Goal: Transaction & Acquisition: Purchase product/service

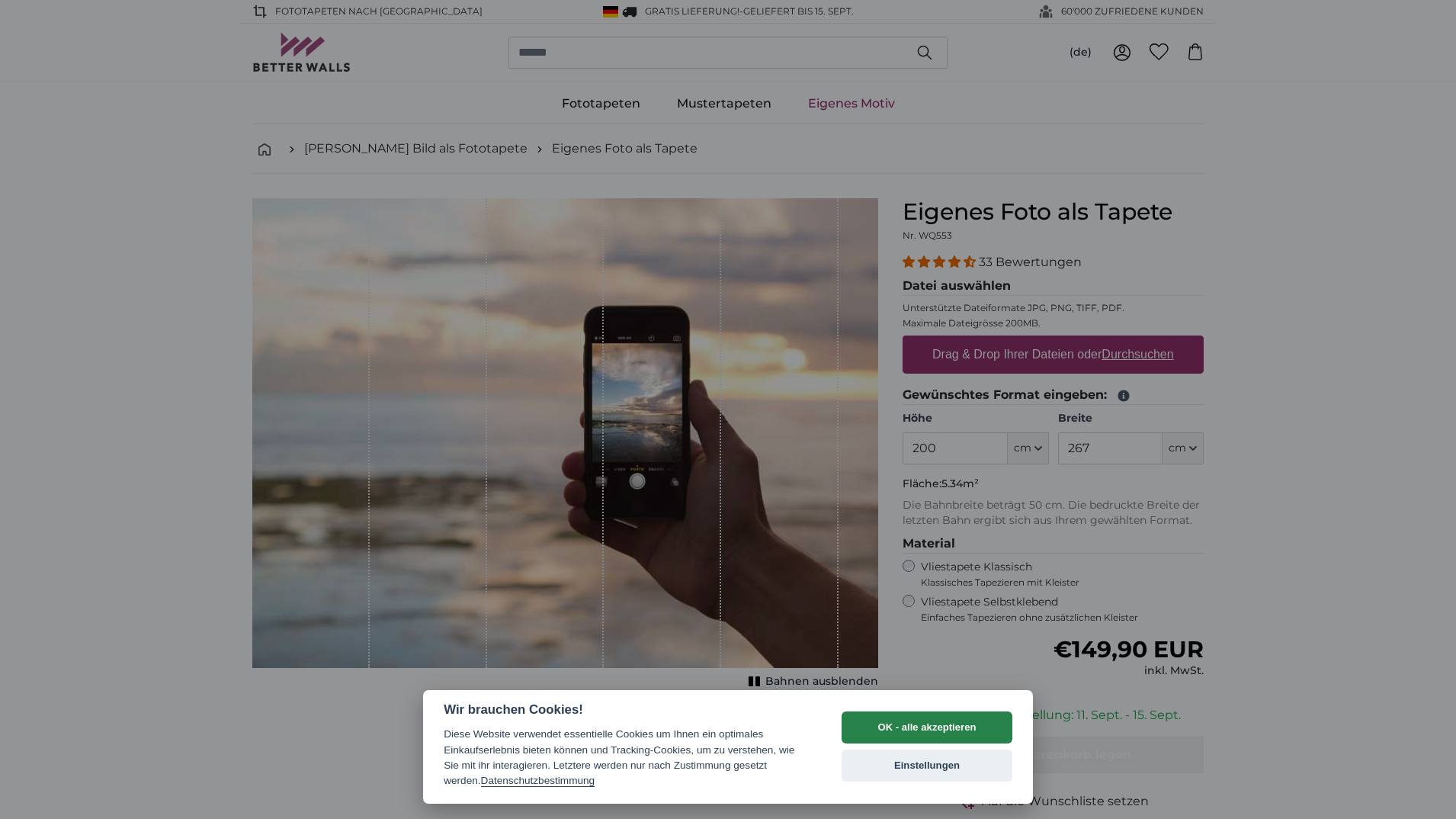
click at [936, 728] on button "OK - alle akzeptieren" at bounding box center [926, 728] width 171 height 32
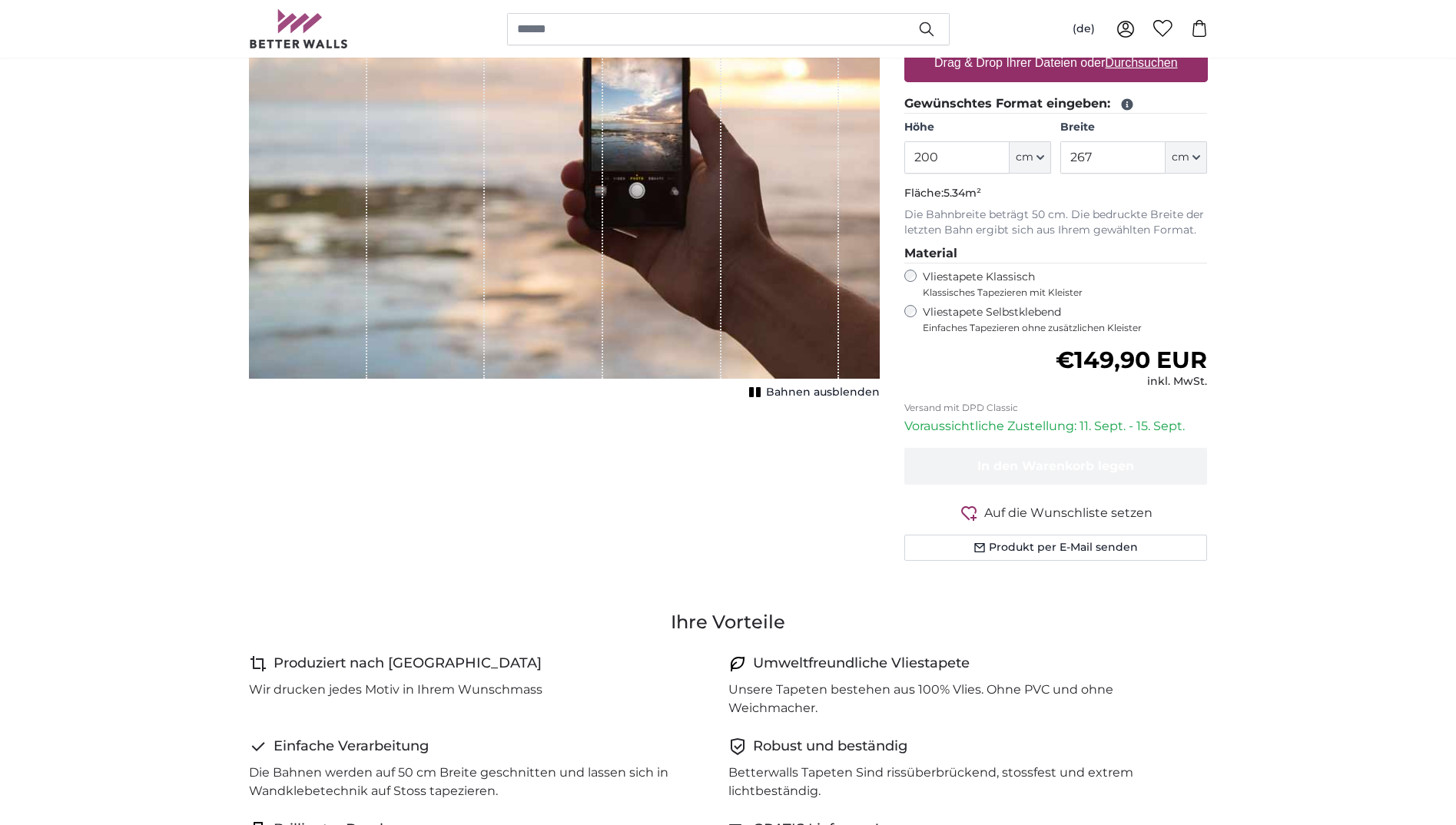
scroll to position [154, 0]
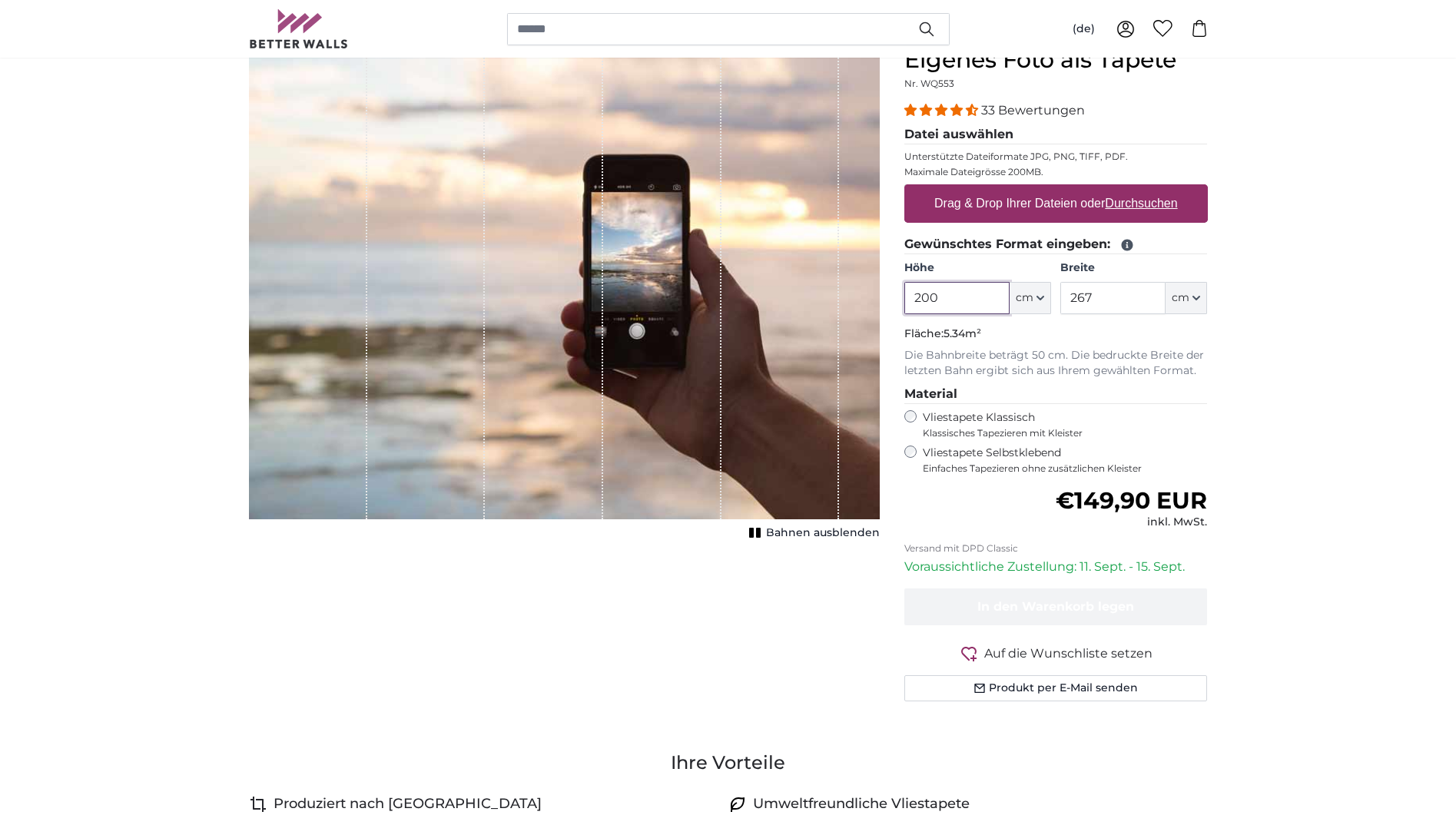
click at [988, 301] on input "200" at bounding box center [957, 298] width 105 height 32
drag, startPoint x: 964, startPoint y: 304, endPoint x: 893, endPoint y: 304, distance: 71.0
click at [893, 304] on div "Eigenes Foto als Tapete Nr. WQ553 33 Bewertungen Datei auswählen Unterstützte D…" at bounding box center [1056, 392] width 329 height 693
type input "190"
drag, startPoint x: 1104, startPoint y: 291, endPoint x: 1033, endPoint y: 298, distance: 71.3
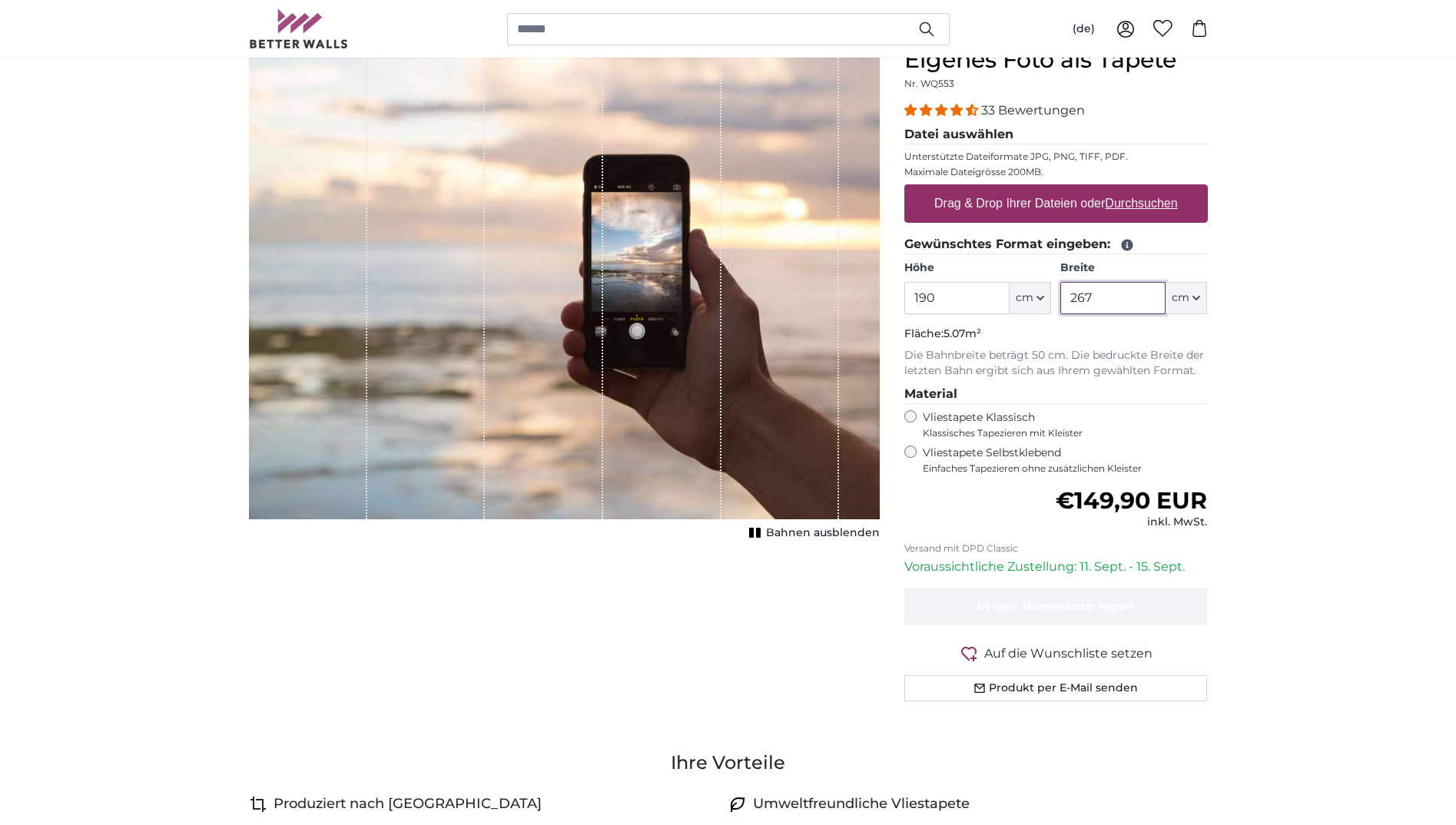
click at [1033, 298] on div "Höhe 190 ft cm Centimeter (cm) Inches (inch) Feet (ft. in.) Breite 267 ft cm Ce…" at bounding box center [1056, 287] width 304 height 53
type input "190"
drag, startPoint x: 970, startPoint y: 298, endPoint x: 883, endPoint y: 302, distance: 87.1
click at [883, 302] on product-detail "Abbrechen Bild zuschneiden Bahnen ausblenden Eigenes Foto als Tapete Nr. WQ553 …" at bounding box center [728, 379] width 984 height 717
type input "350"
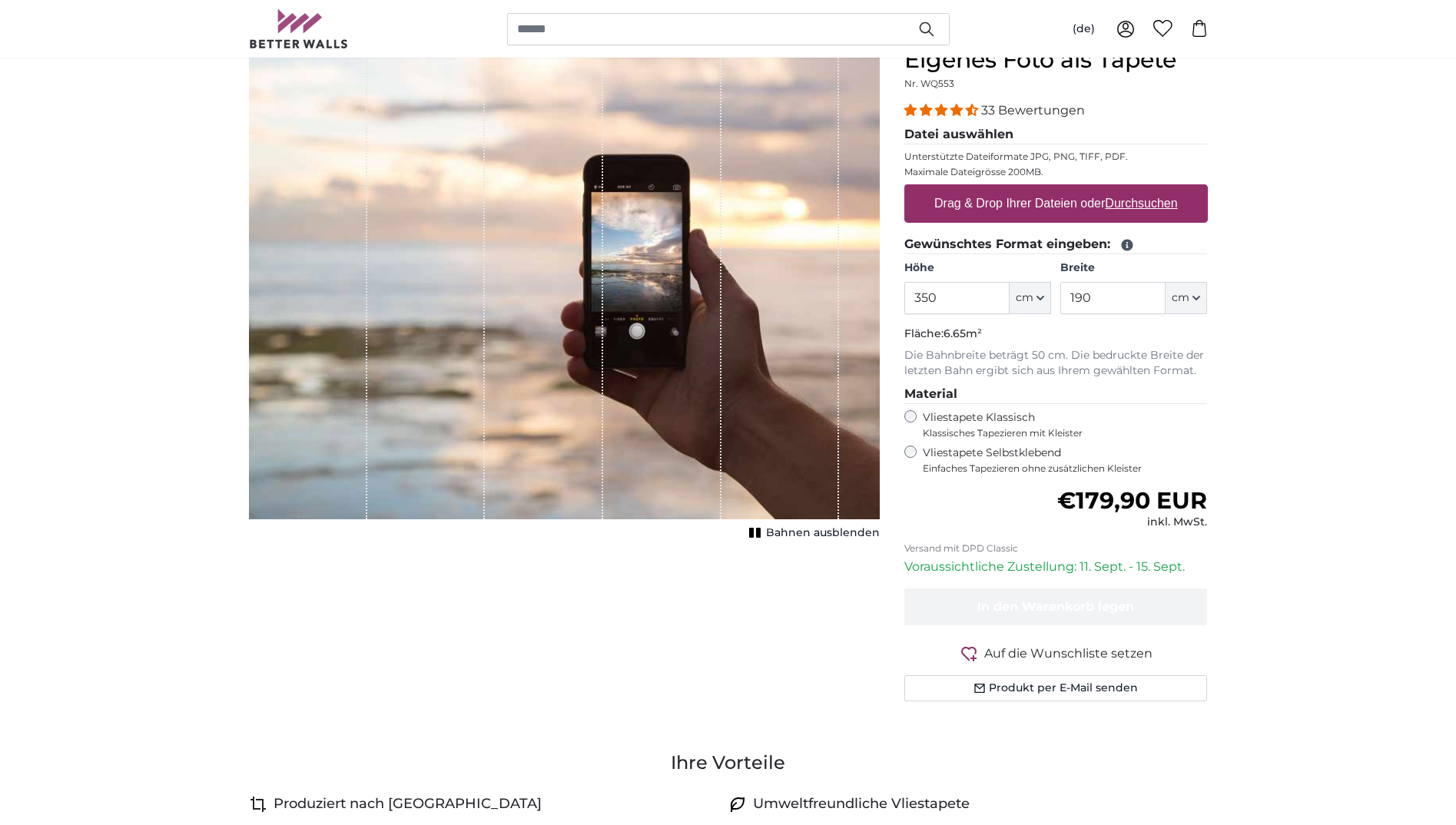
click at [1038, 351] on p "Die Bahnbreite beträgt 50 cm. Die bedruckte Breite der letzten Bahn ergibt sich…" at bounding box center [1056, 363] width 304 height 31
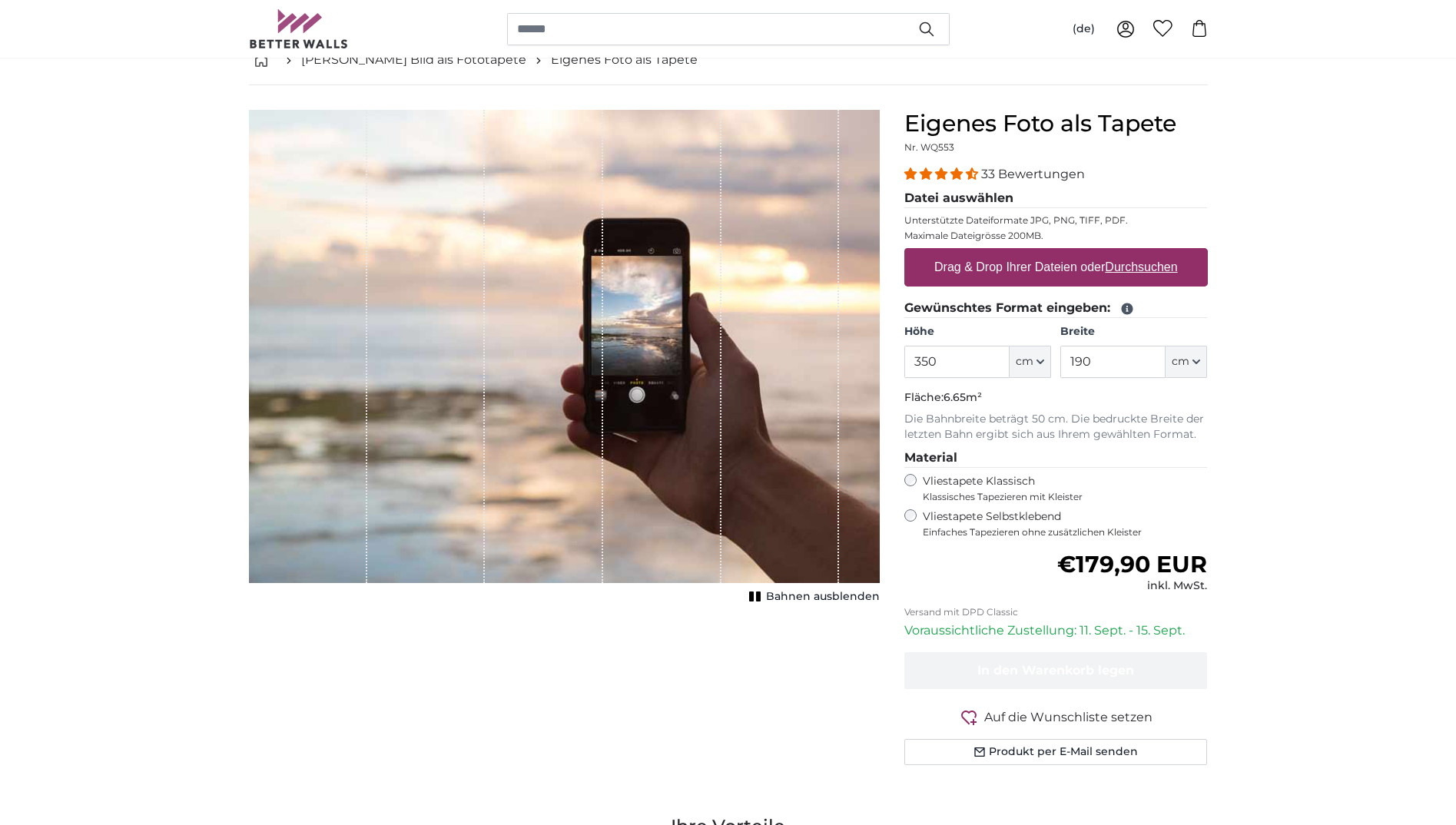
scroll to position [231, 0]
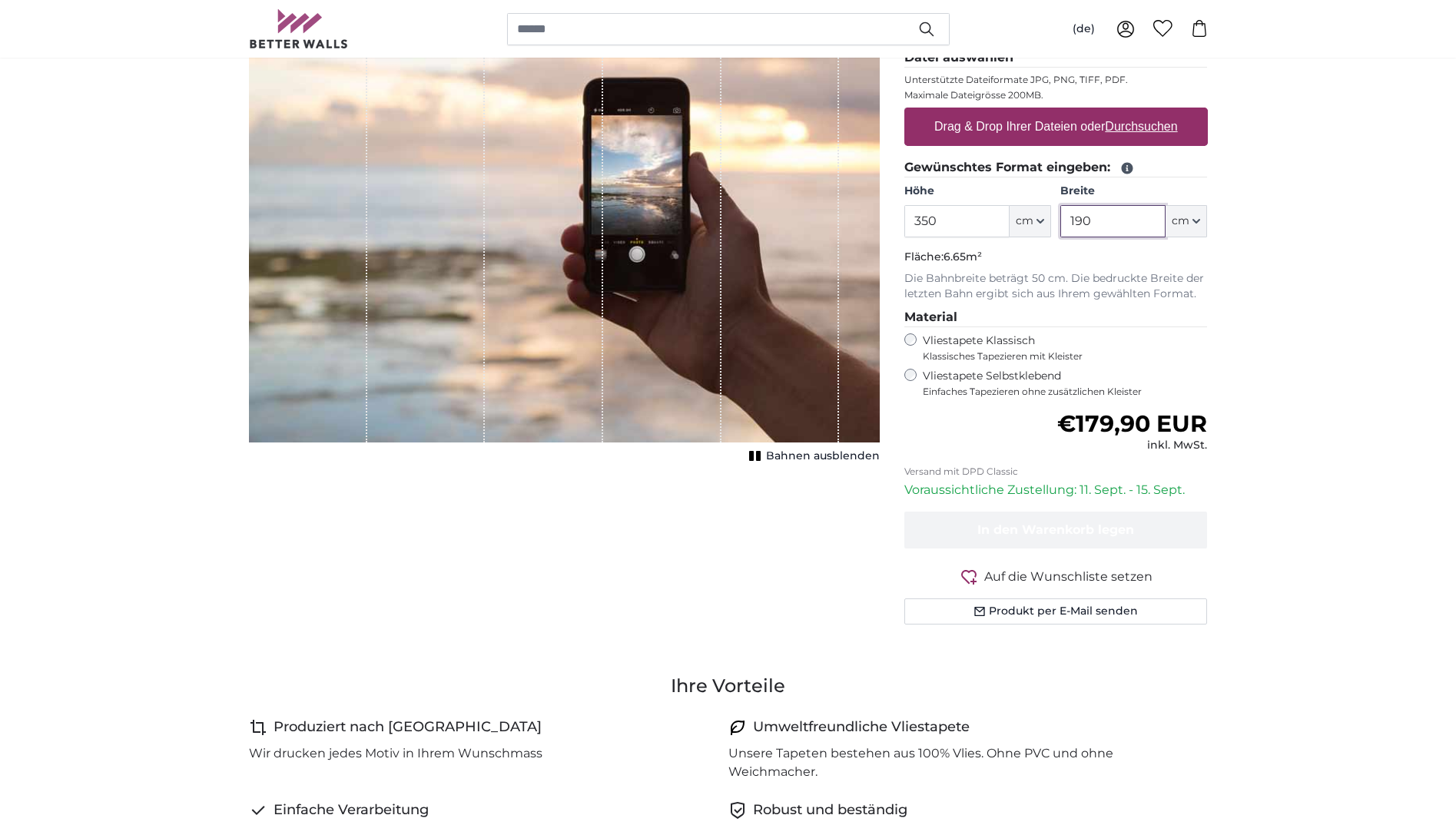
drag, startPoint x: 1110, startPoint y: 217, endPoint x: 1048, endPoint y: 221, distance: 62.1
click at [1048, 221] on div "Höhe 350 ft cm Centimeter (cm) Inches (inch) Feet (ft. in.) Breite 190 ft cm Ce…" at bounding box center [1056, 210] width 304 height 53
type input "170"
click at [1105, 429] on span "€179,90 EUR" at bounding box center [1133, 423] width 150 height 28
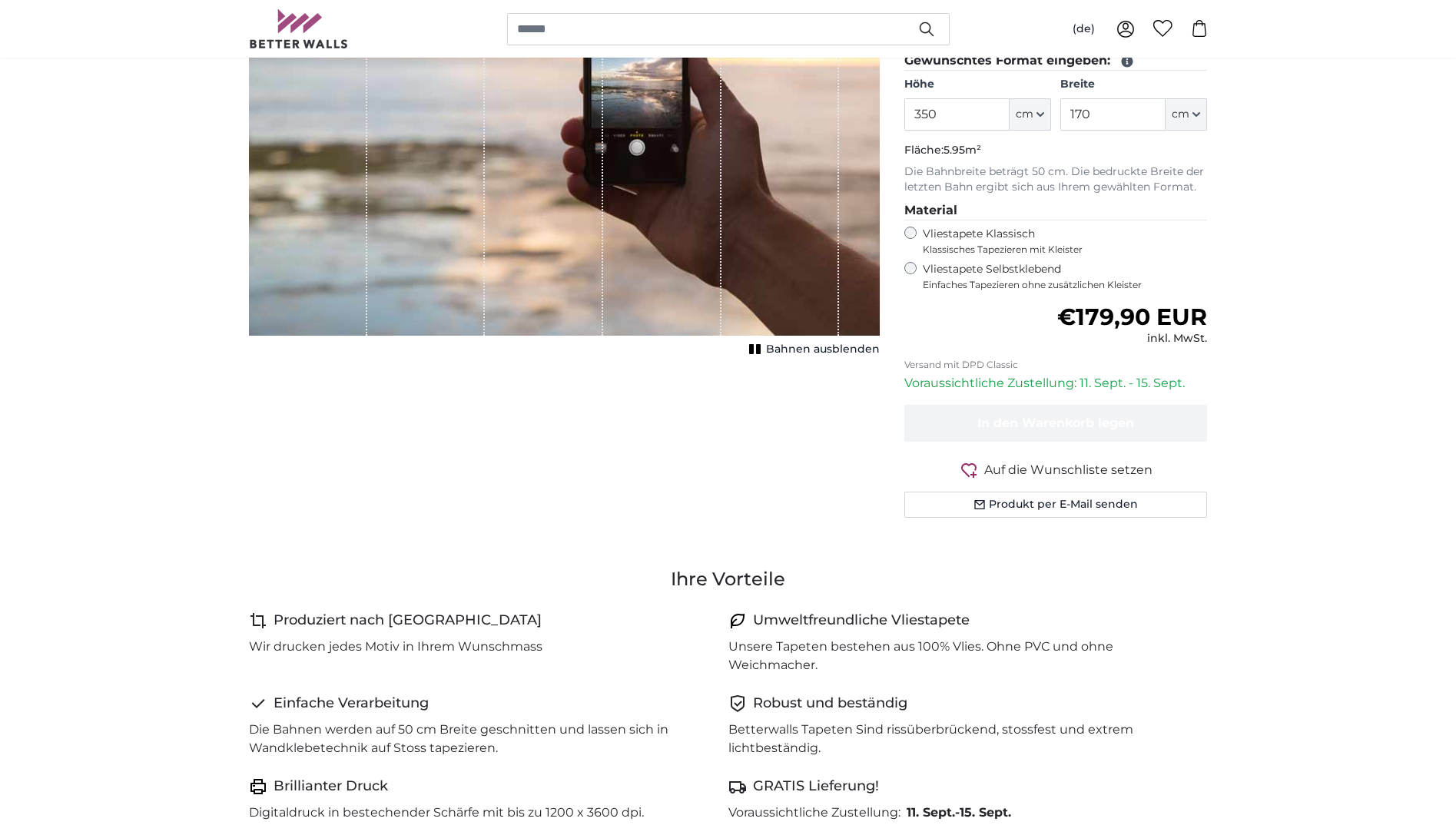
scroll to position [154, 0]
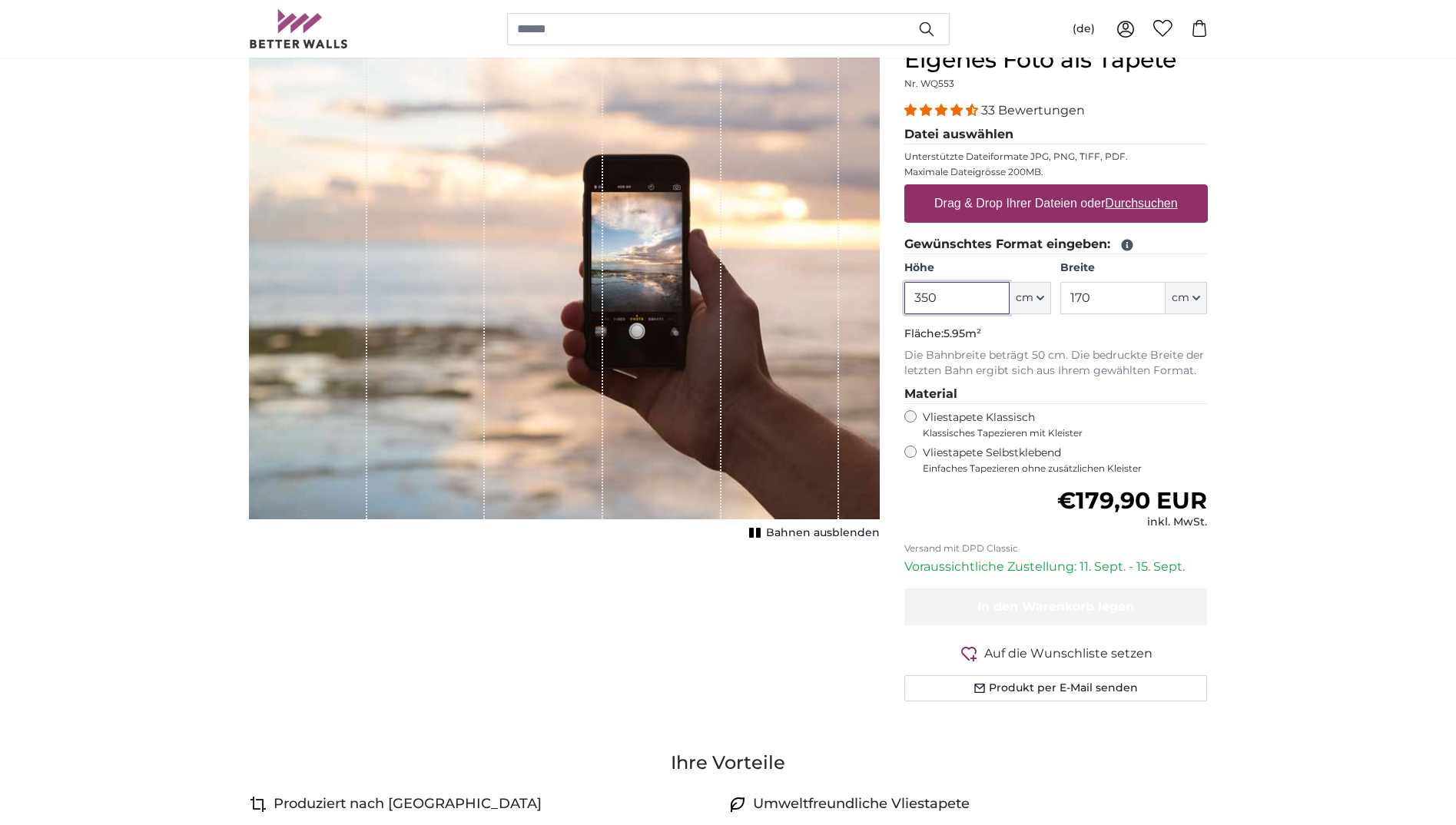
click at [953, 300] on input "350" at bounding box center [957, 298] width 105 height 32
type input "360"
click at [1115, 296] on input "170" at bounding box center [1113, 298] width 105 height 32
